Goal: Information Seeking & Learning: Find specific page/section

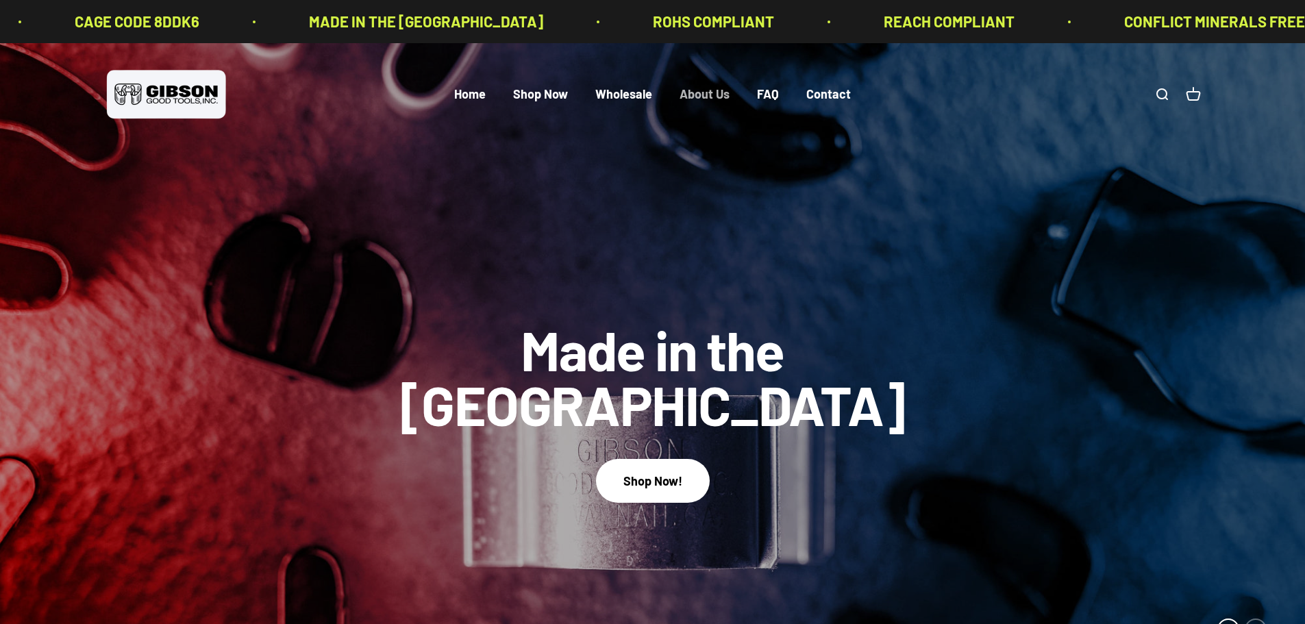
click at [694, 90] on link "About Us" at bounding box center [705, 94] width 50 height 15
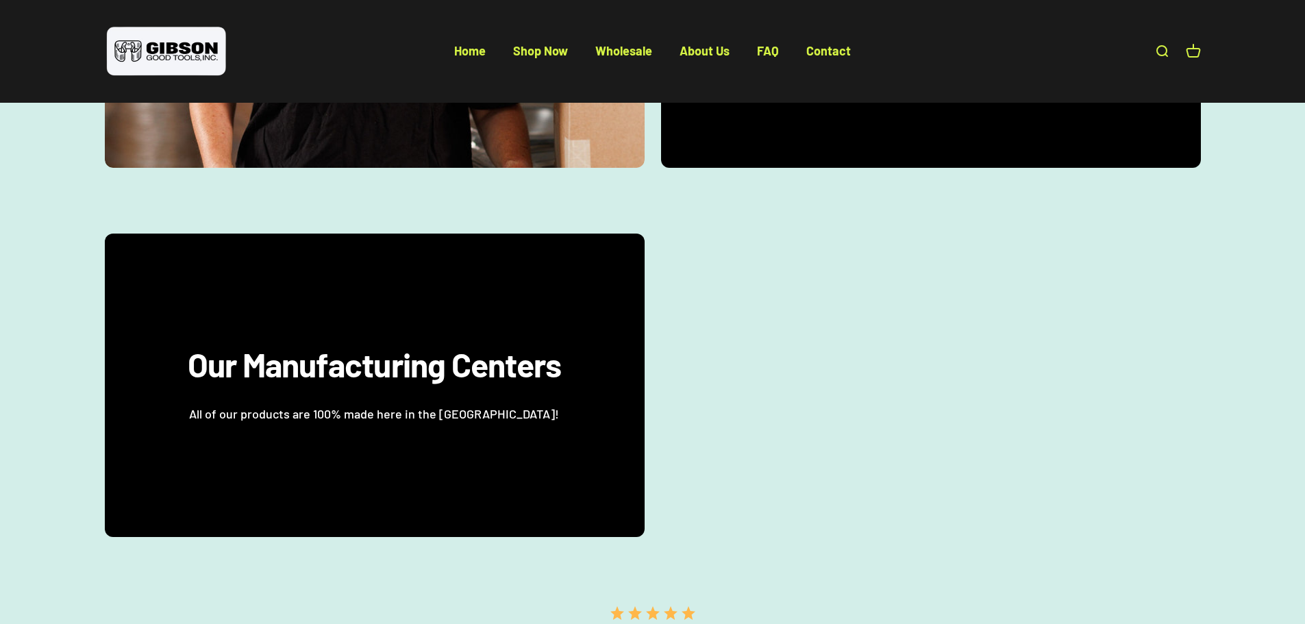
scroll to position [2002, 0]
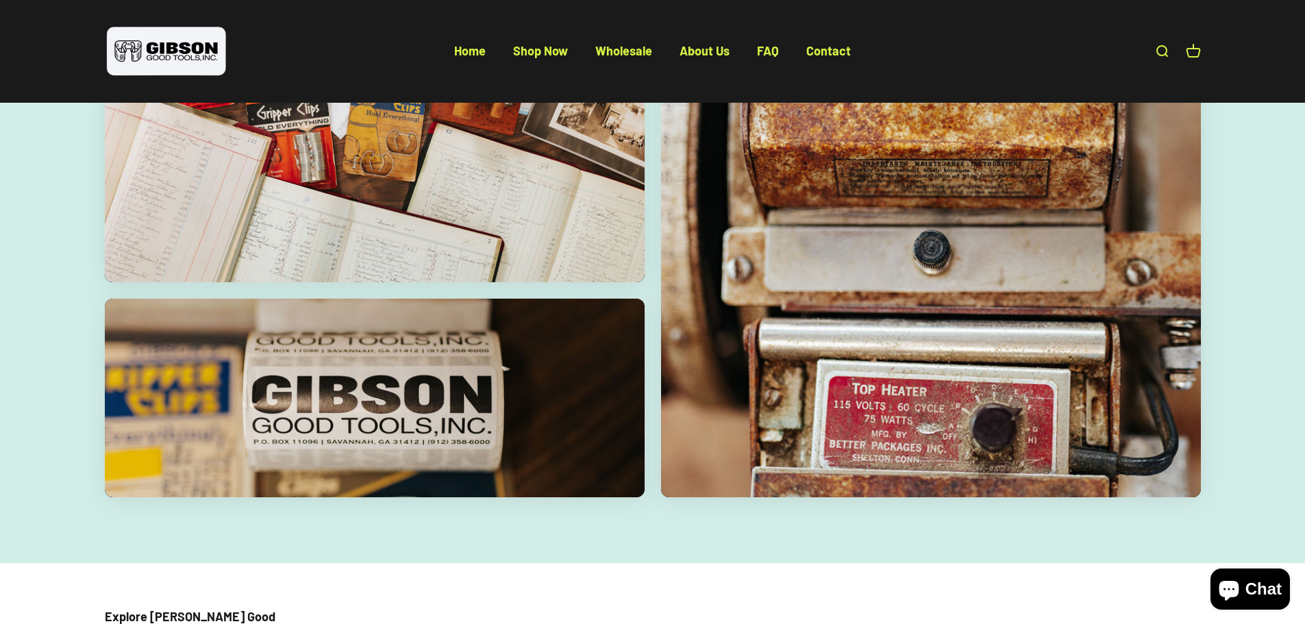
scroll to position [2691, 0]
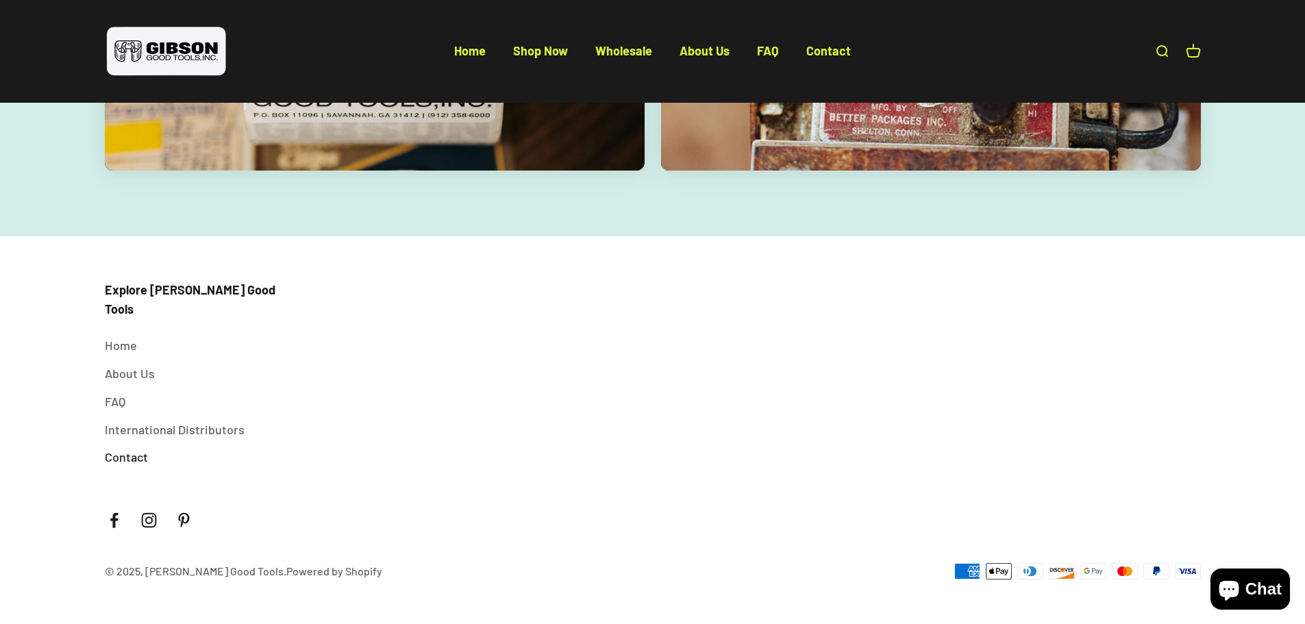
click at [125, 458] on link "Contact" at bounding box center [126, 457] width 43 height 20
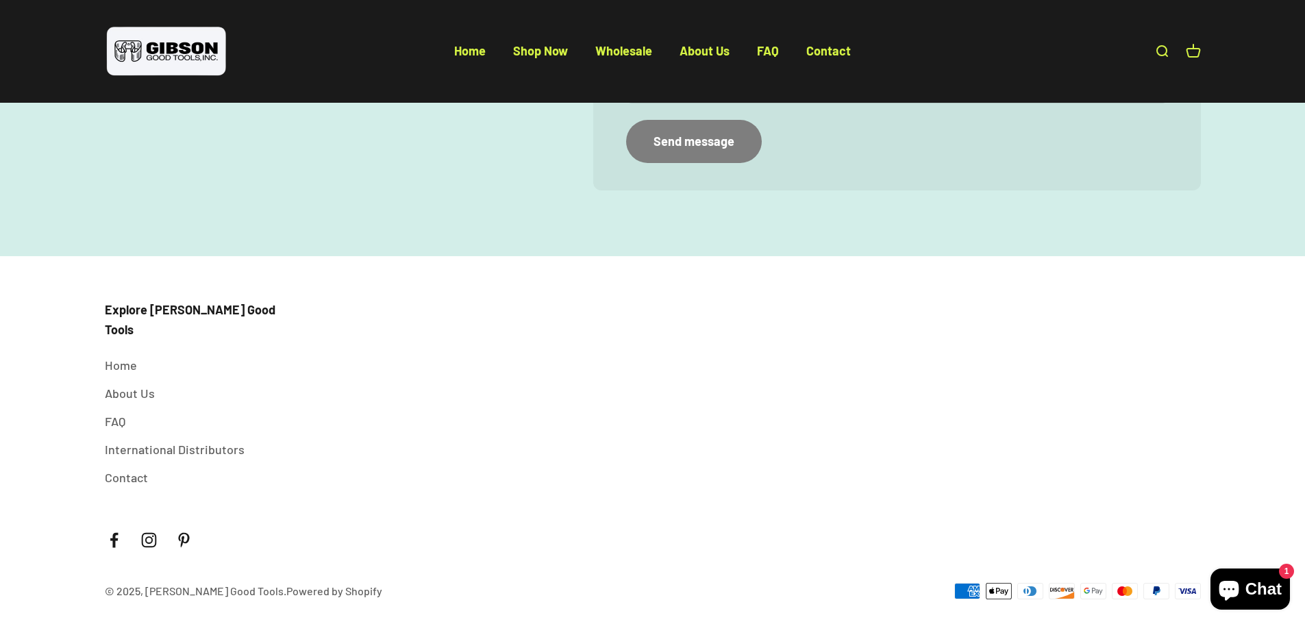
scroll to position [33, 0]
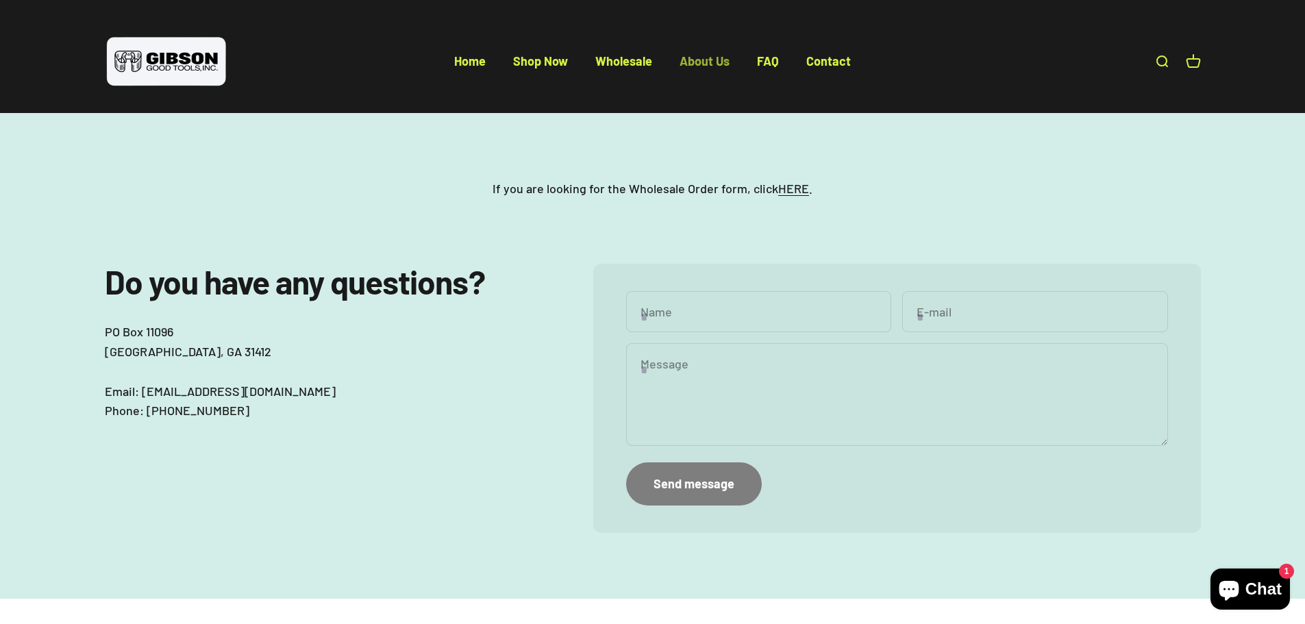
click at [707, 60] on link "About Us" at bounding box center [705, 61] width 50 height 15
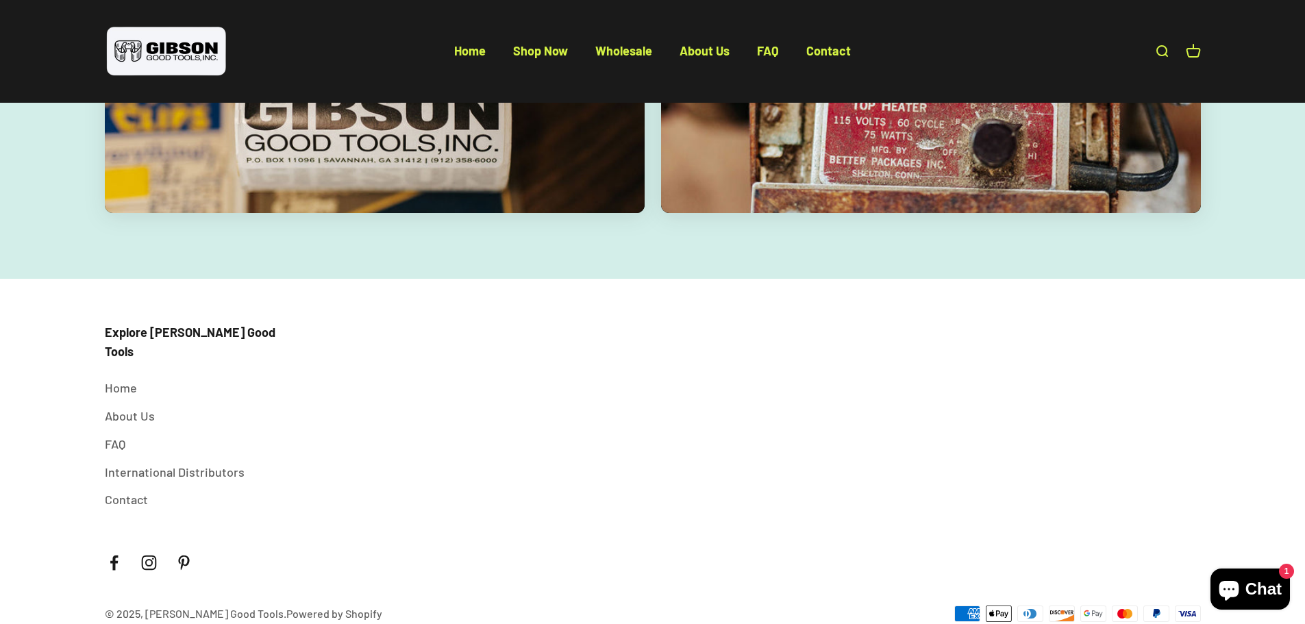
scroll to position [2691, 0]
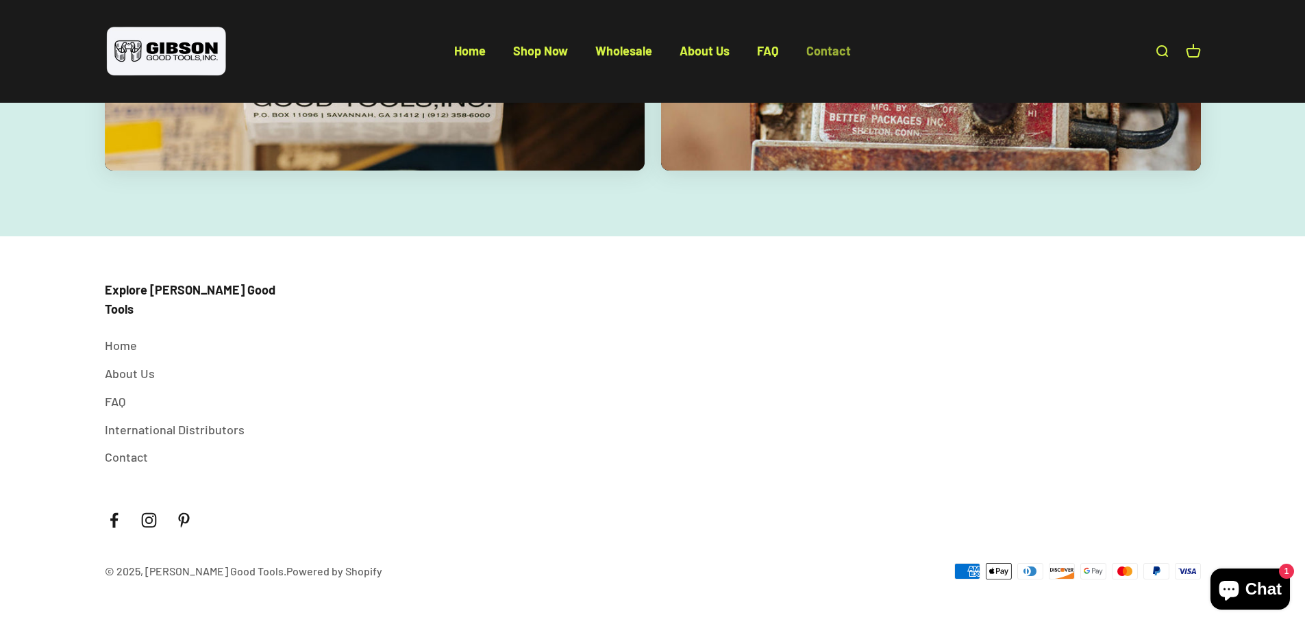
click at [816, 50] on link "Contact" at bounding box center [829, 50] width 45 height 15
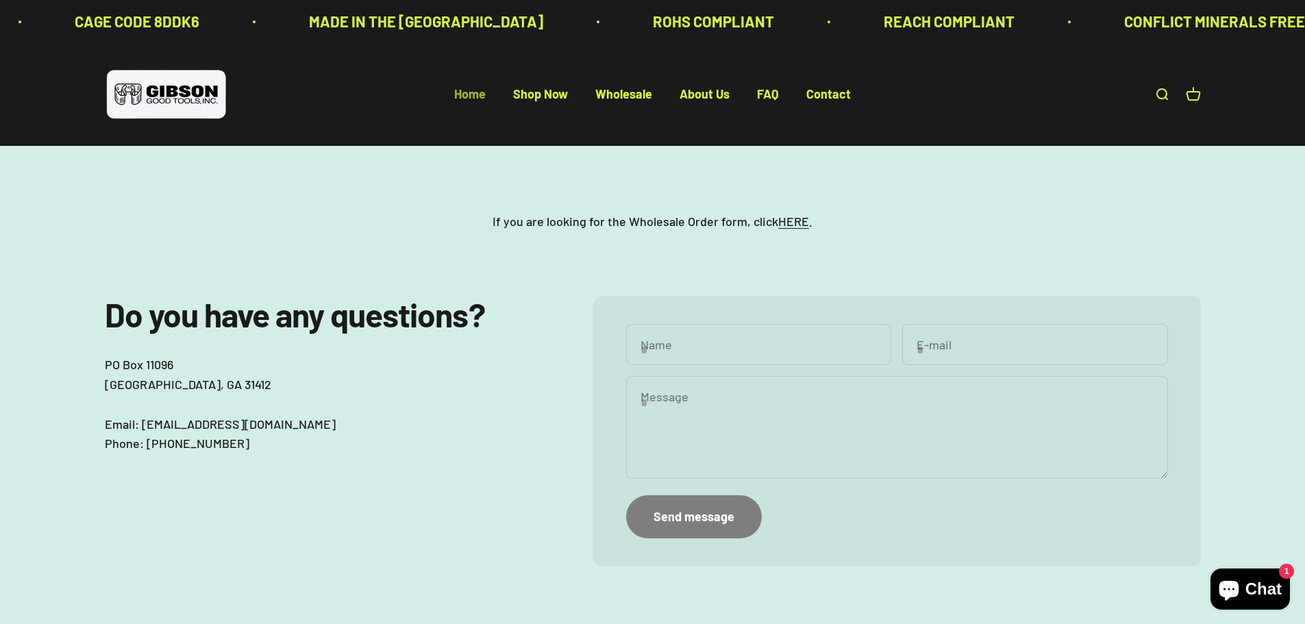
click at [465, 99] on link "Home" at bounding box center [470, 94] width 32 height 15
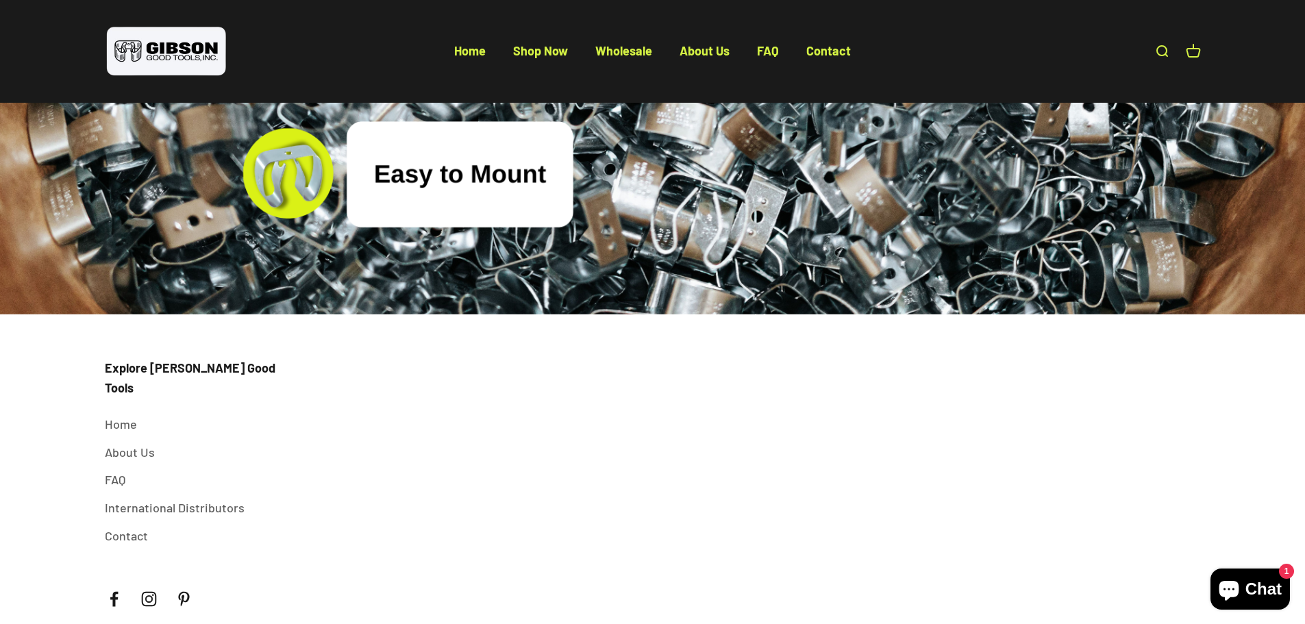
scroll to position [5351, 0]
click at [112, 469] on link "FAQ" at bounding box center [115, 479] width 21 height 20
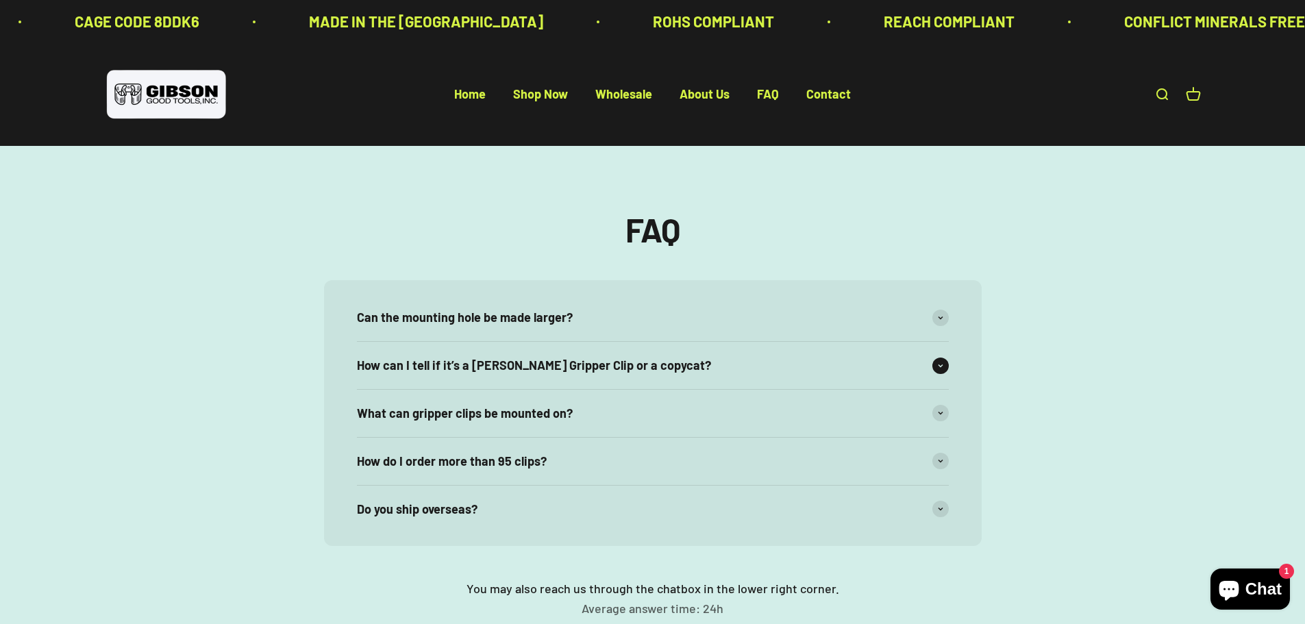
click at [419, 363] on span "How can I tell if it’s a Gibson Gripper Clip or a copycat?" at bounding box center [534, 366] width 354 height 20
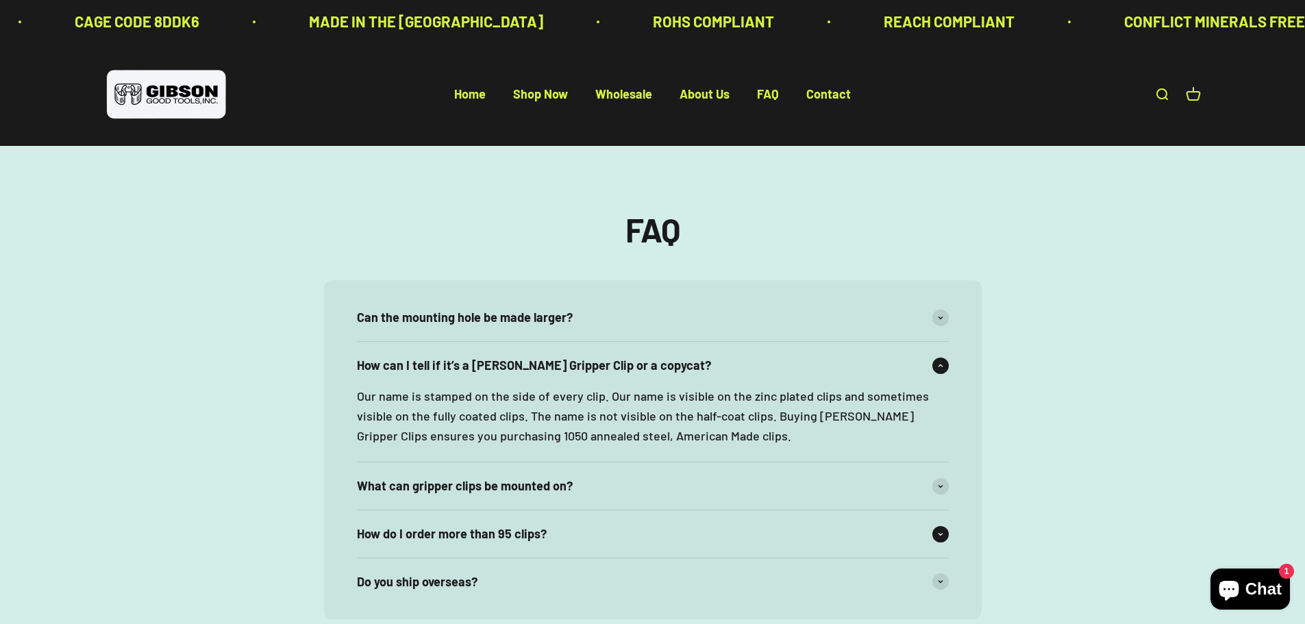
click at [498, 529] on span "How do I order more than 95 clips?" at bounding box center [452, 534] width 190 height 20
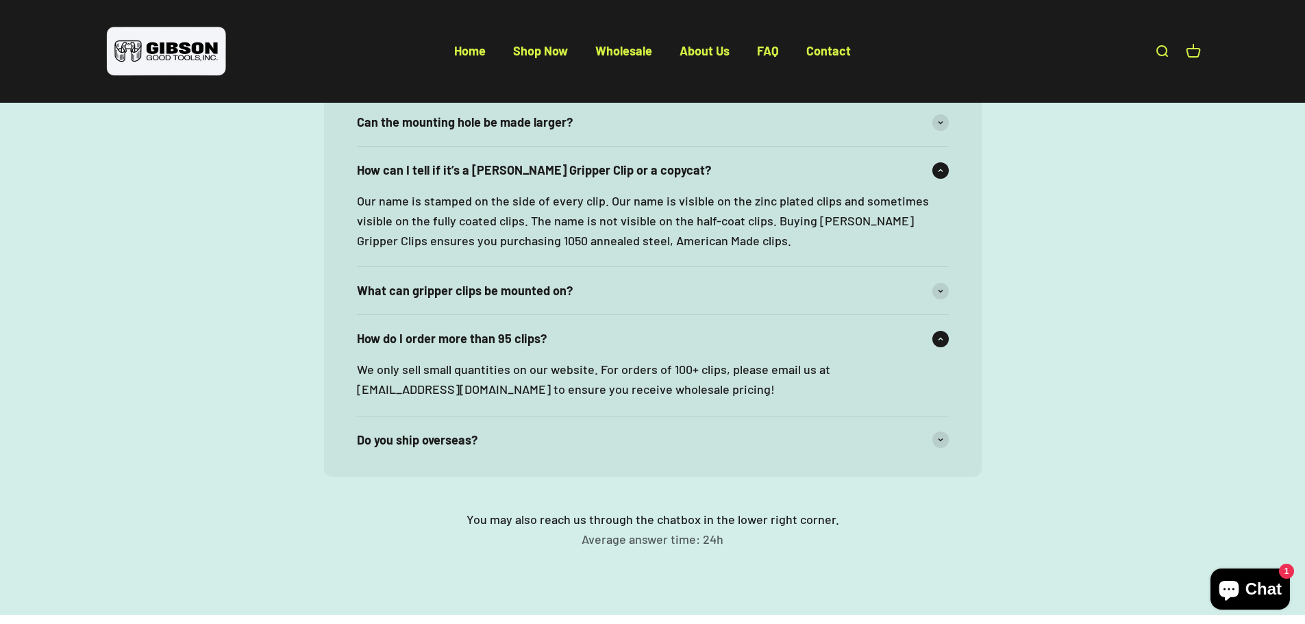
scroll to position [274, 0]
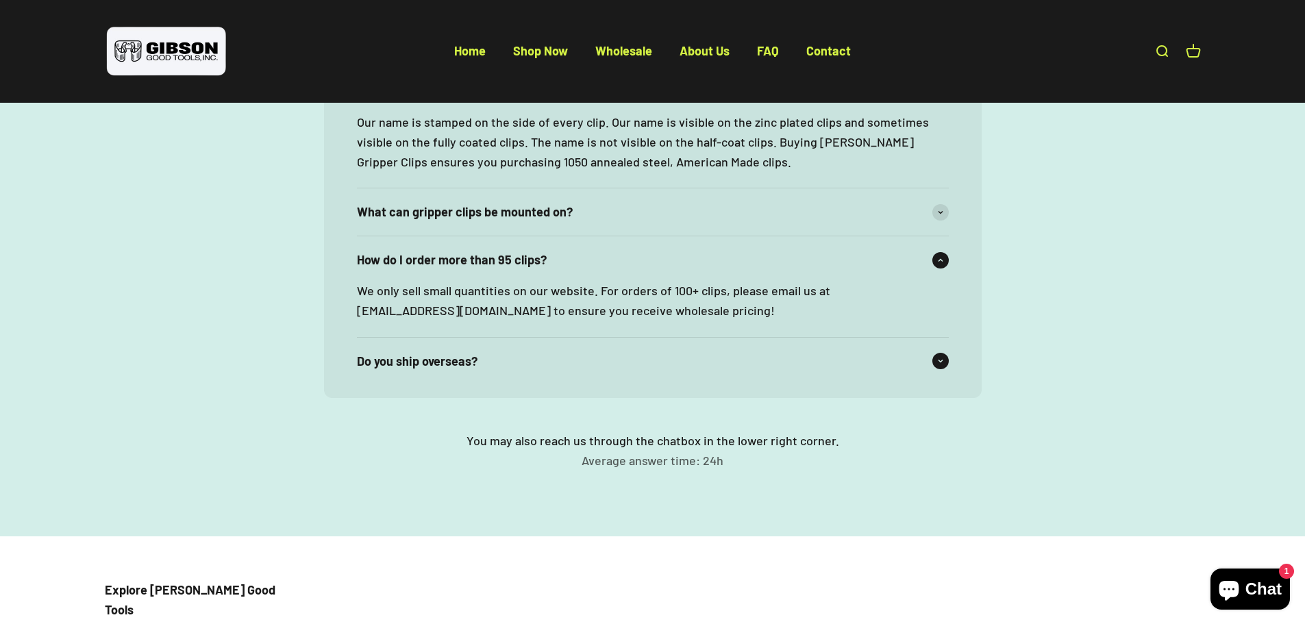
click at [403, 367] on span "Do you ship overseas?" at bounding box center [417, 362] width 121 height 20
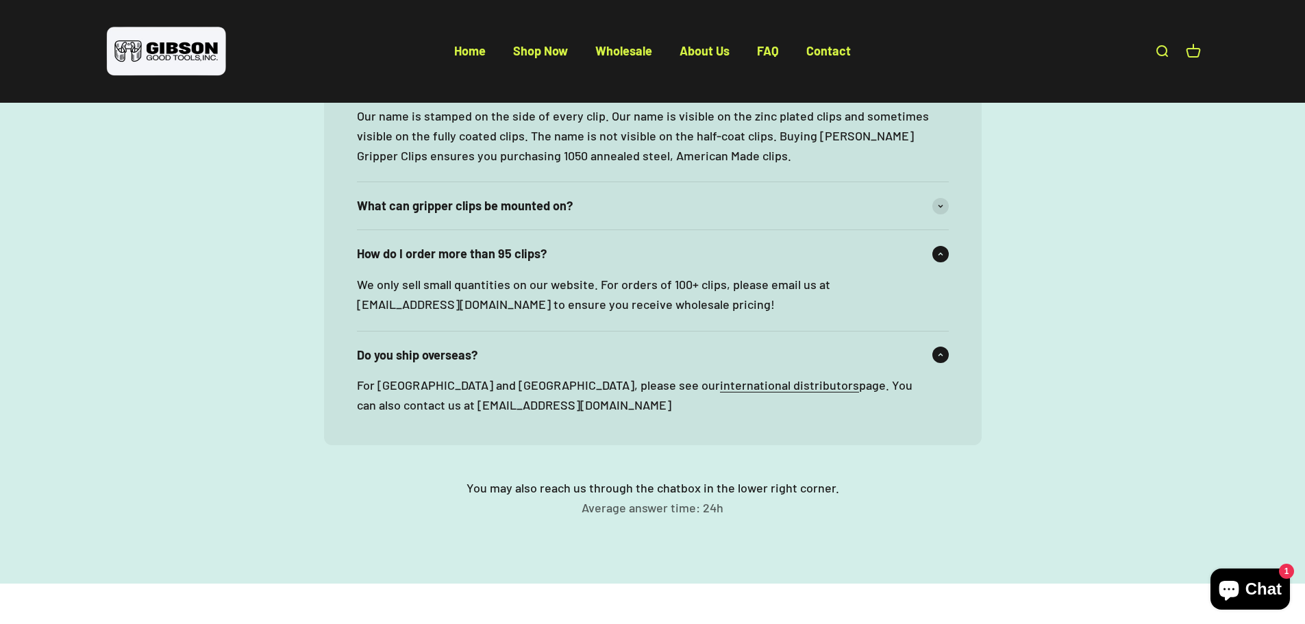
scroll to position [197, 0]
